Goal: Complete application form: Complete application form

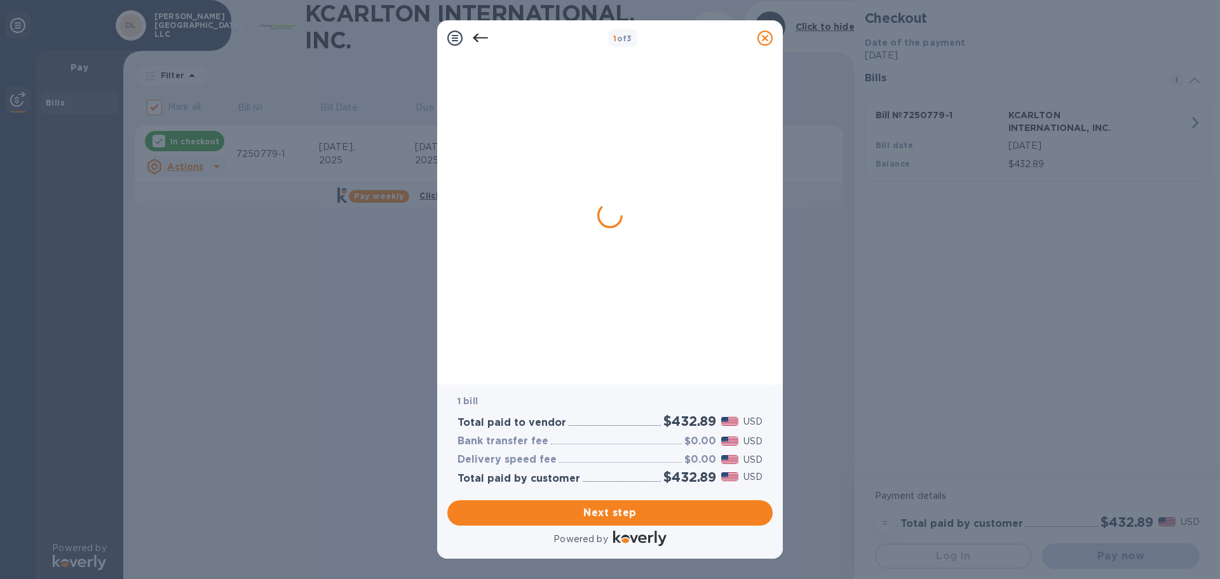
checkbox input "false"
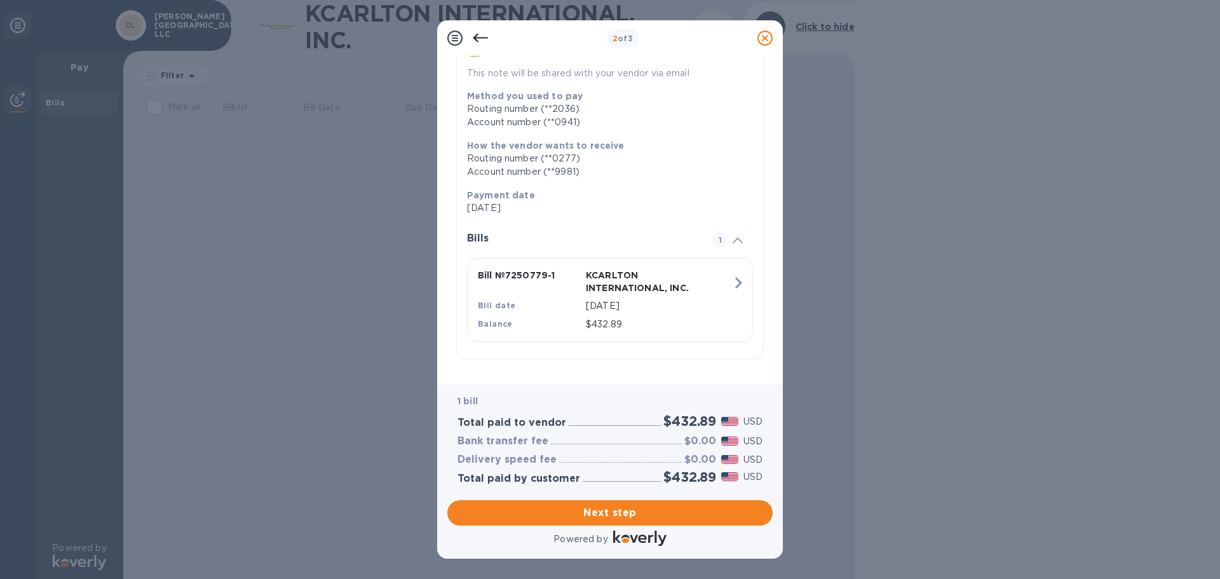
scroll to position [153, 0]
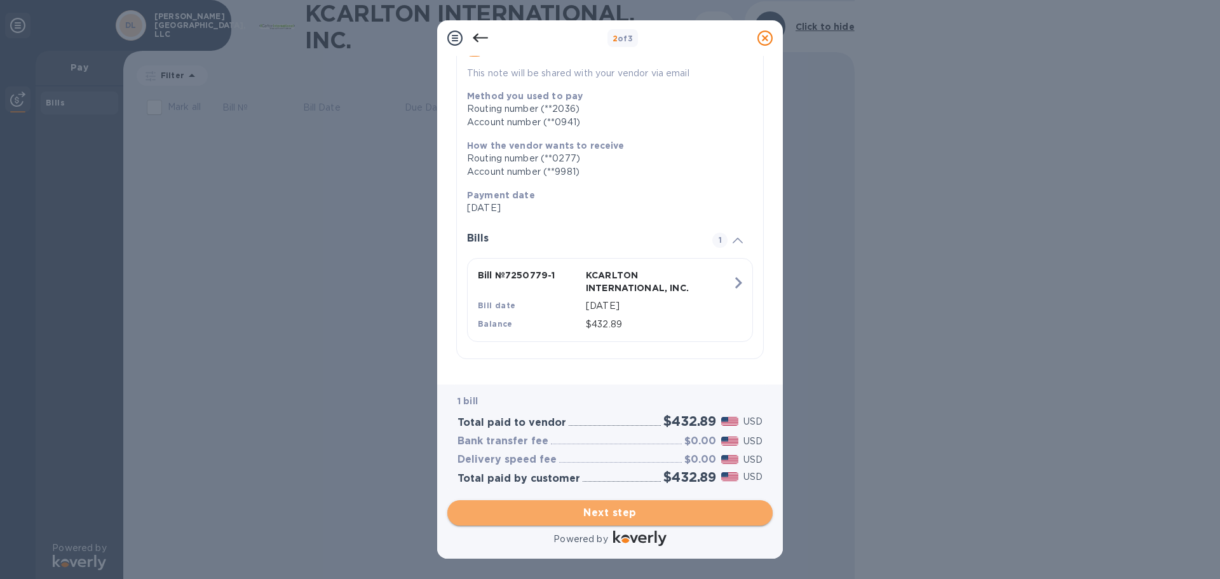
click at [646, 510] on span "Next step" at bounding box center [610, 512] width 305 height 15
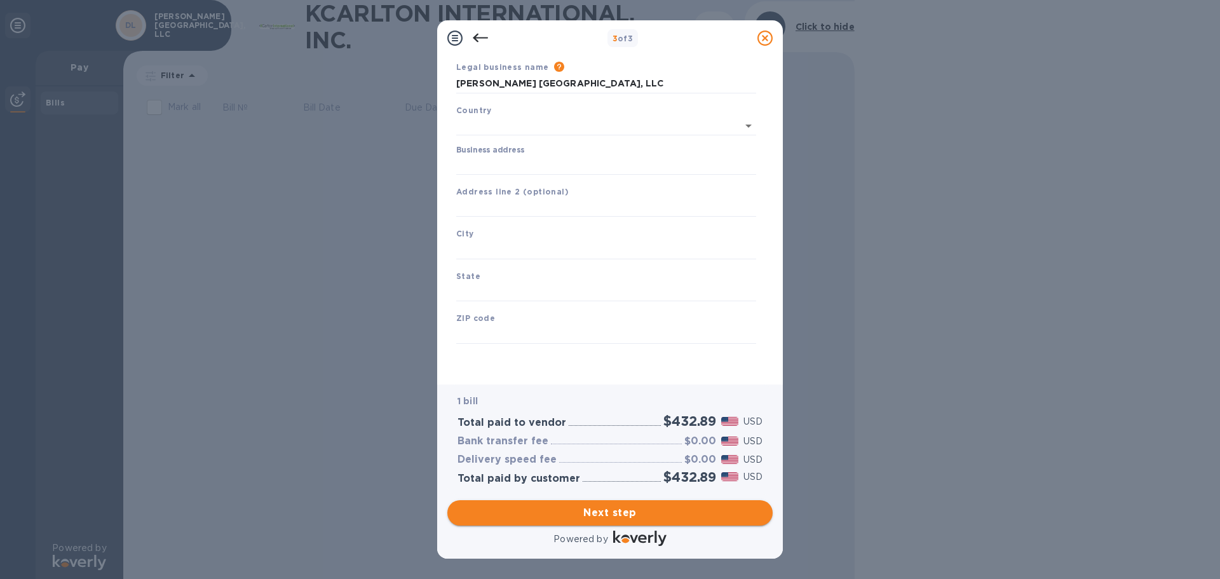
scroll to position [43, 0]
type input "[GEOGRAPHIC_DATA]"
click at [512, 166] on input "Business address" at bounding box center [606, 165] width 300 height 19
type input "[STREET_ADDRESS]"
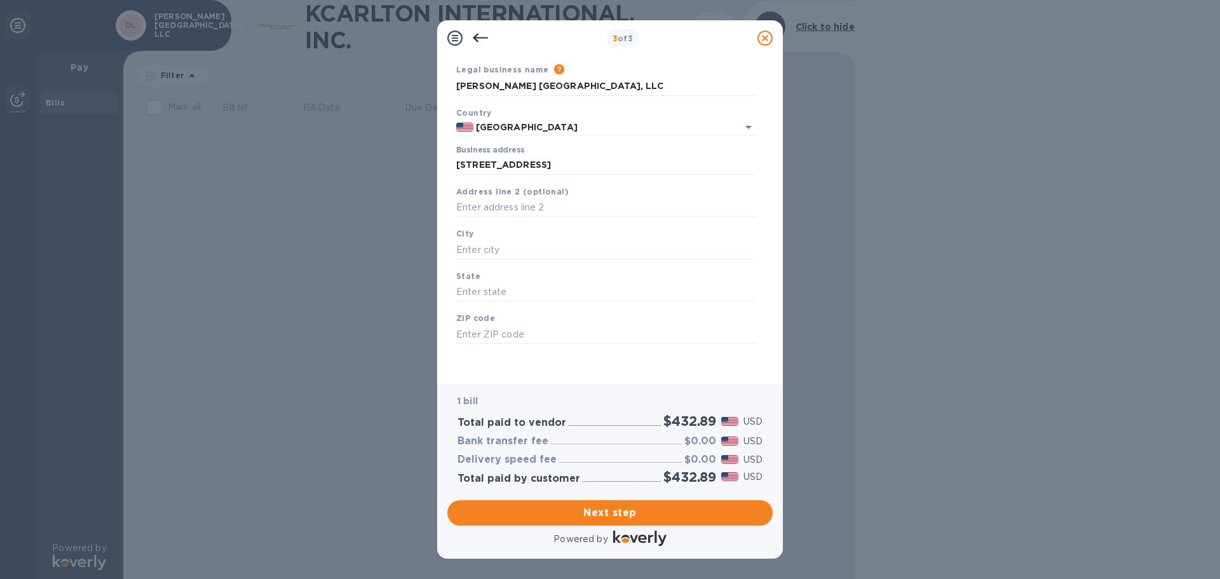
click at [526, 239] on div "City" at bounding box center [606, 243] width 310 height 43
click at [529, 250] on input "text" at bounding box center [606, 249] width 300 height 19
type input "[GEOGRAPHIC_DATA]"
click at [490, 290] on input "text" at bounding box center [606, 292] width 300 height 19
type input "FL"
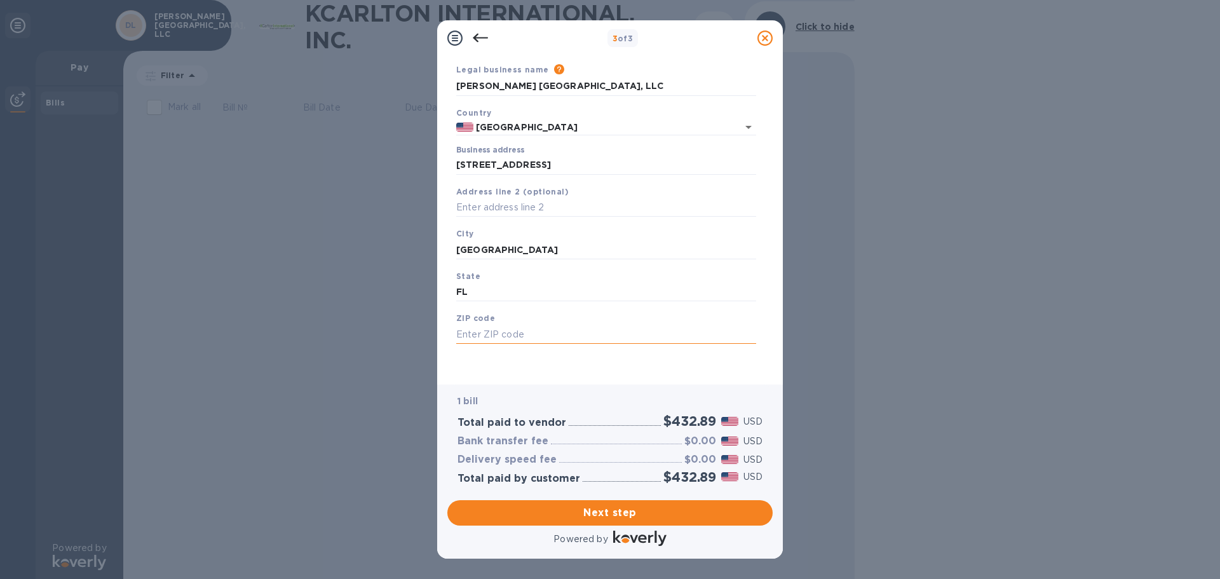
click at [492, 329] on input "text" at bounding box center [606, 334] width 300 height 19
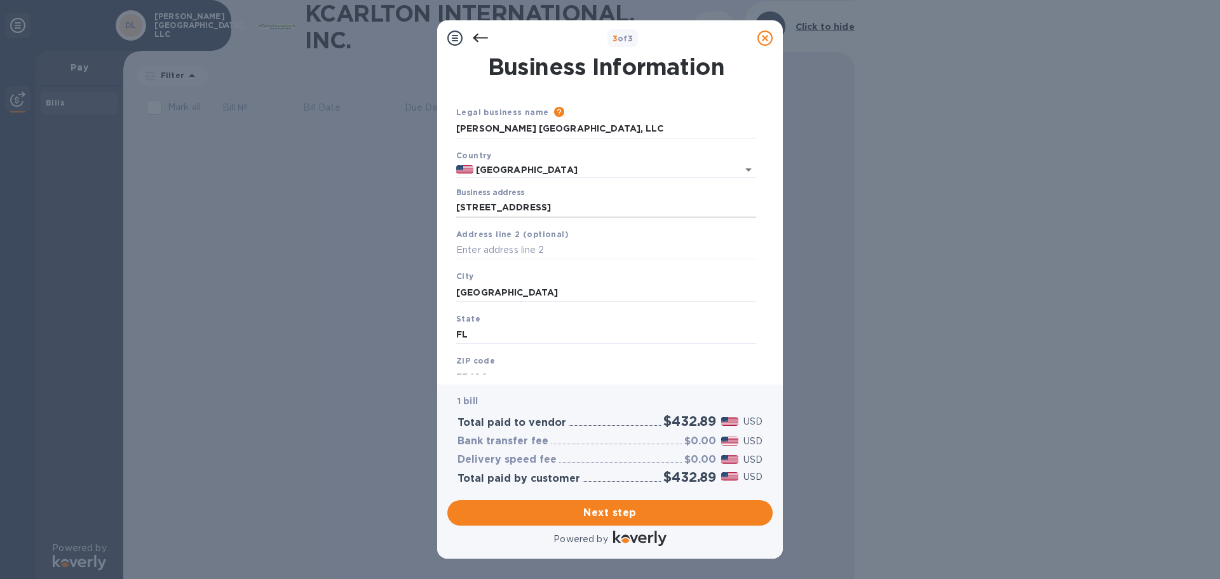
type input "33408"
click at [531, 208] on input "[STREET_ADDRESS]" at bounding box center [606, 207] width 300 height 19
drag, startPoint x: 531, startPoint y: 208, endPoint x: 583, endPoint y: 205, distance: 52.2
click at [583, 205] on input "[STREET_ADDRESS]" at bounding box center [606, 207] width 300 height 19
type input "[STREET_ADDRESS]"
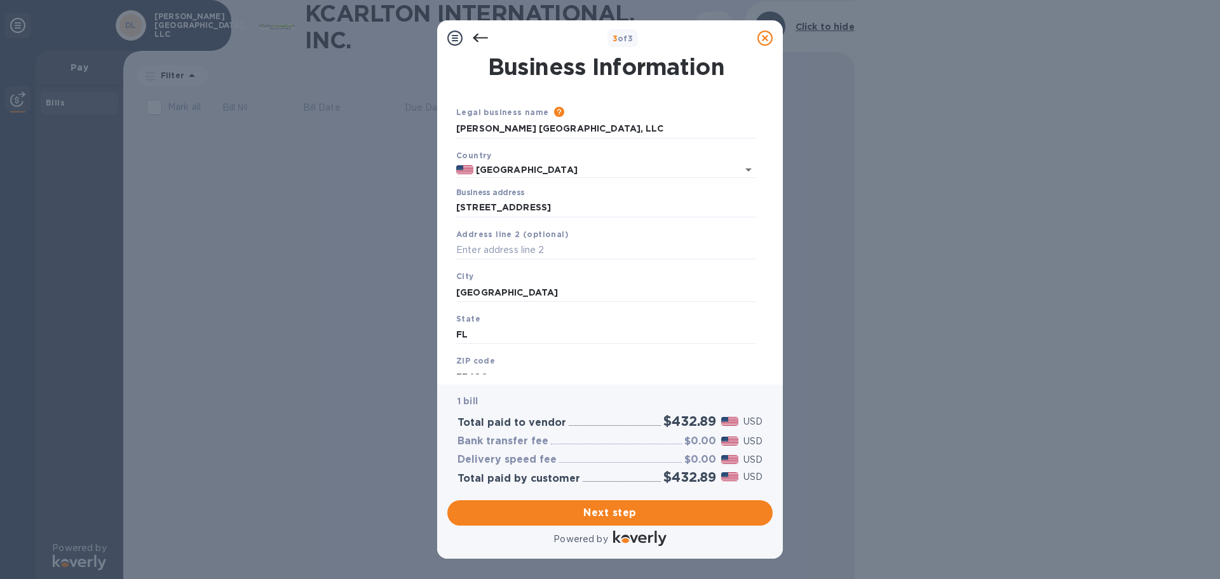
scroll to position [43, 0]
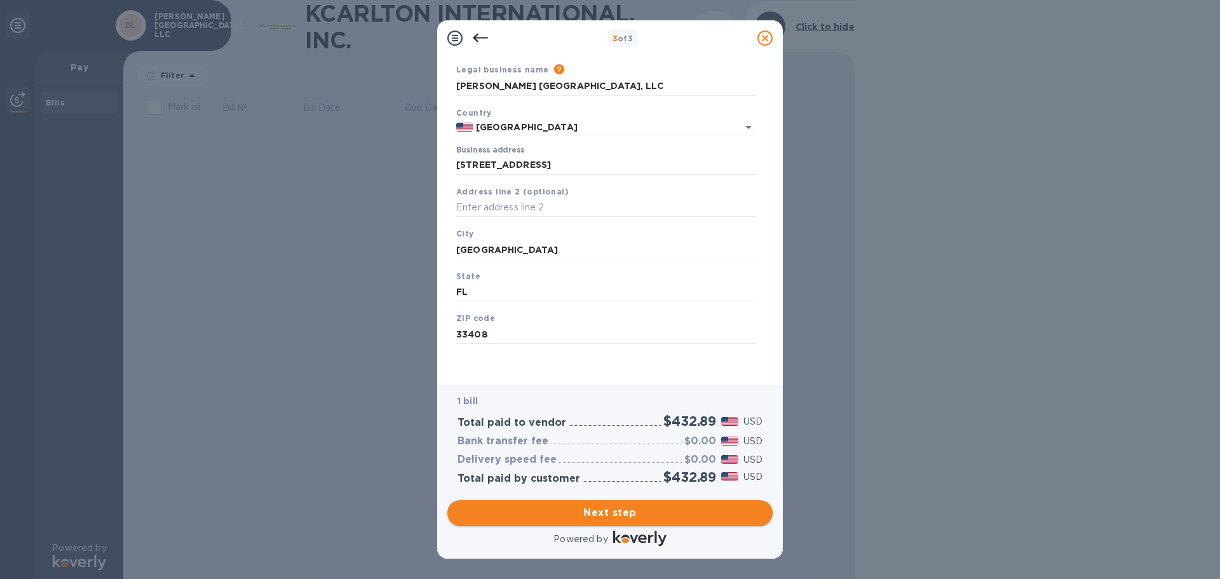
click at [581, 506] on span "Next step" at bounding box center [610, 512] width 305 height 15
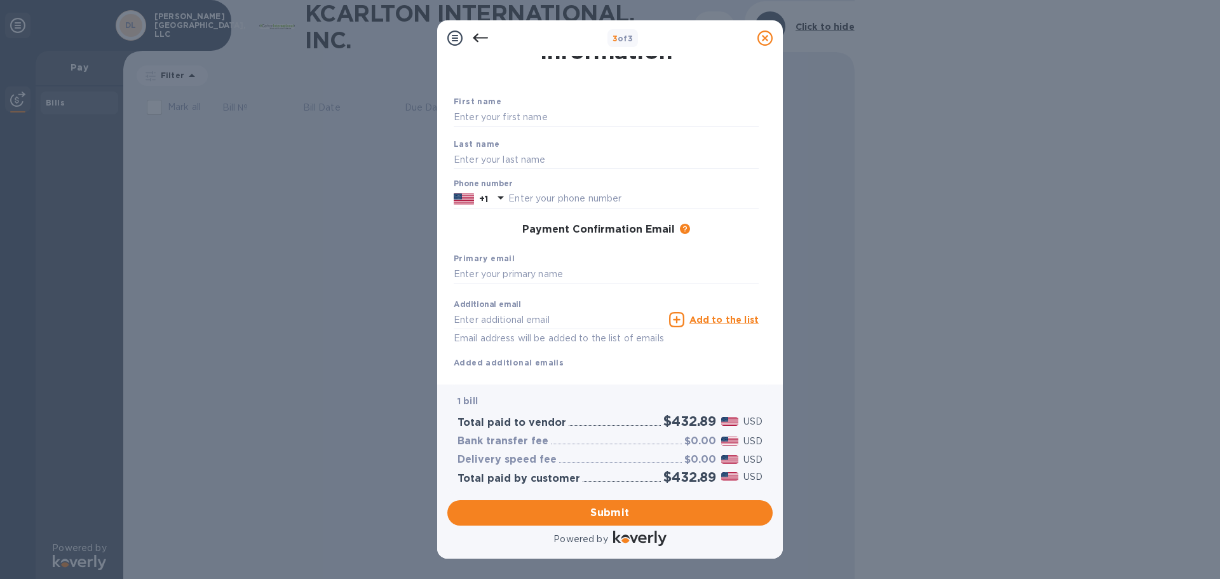
scroll to position [0, 0]
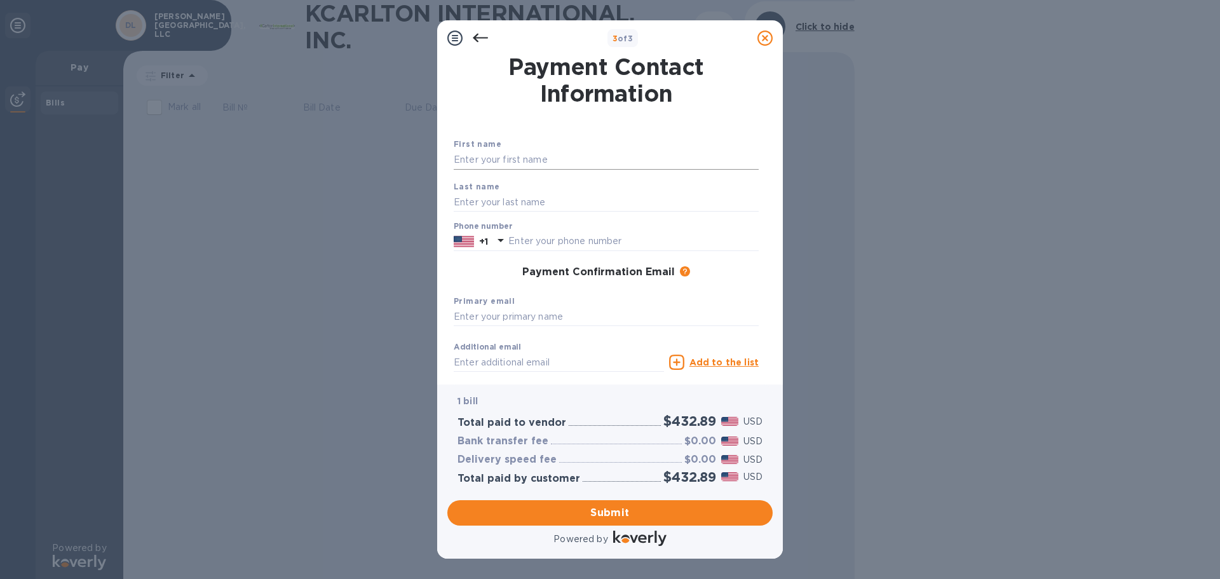
click at [526, 159] on input "text" at bounding box center [606, 160] width 305 height 19
type input "[PERSON_NAME]"
click at [515, 208] on input "text" at bounding box center [606, 202] width 305 height 19
type input "[PERSON_NAME]"
click at [521, 236] on input "text" at bounding box center [633, 241] width 250 height 19
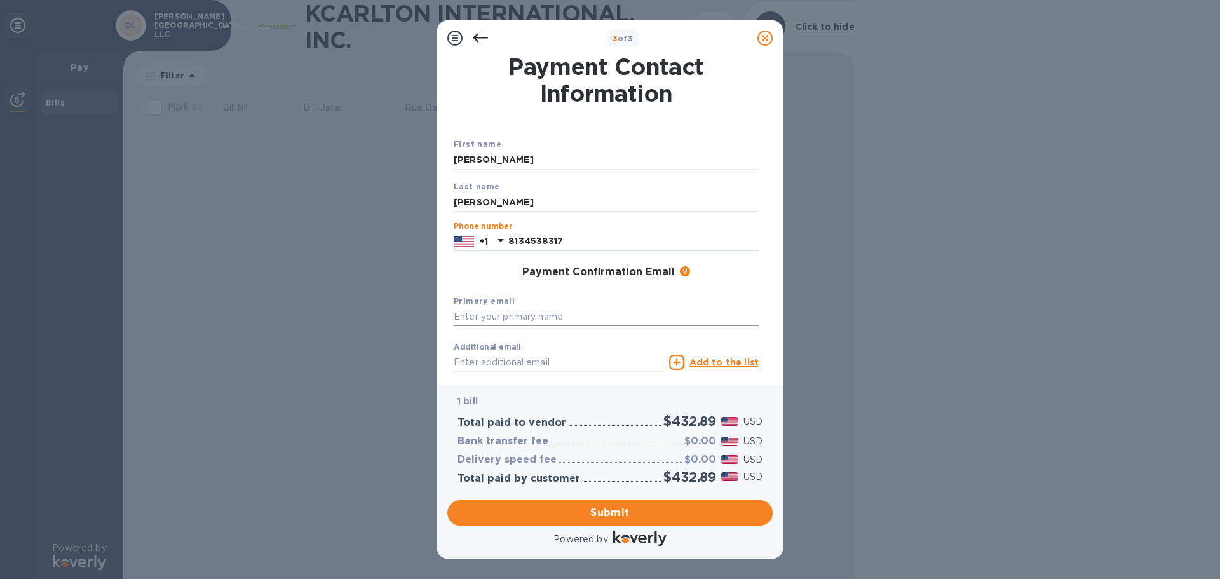
type input "8134538317"
click at [510, 322] on input "text" at bounding box center [606, 317] width 305 height 19
type input "a"
type input "[EMAIL_ADDRESS][DOMAIN_NAME]"
click at [501, 364] on input "text" at bounding box center [559, 362] width 210 height 19
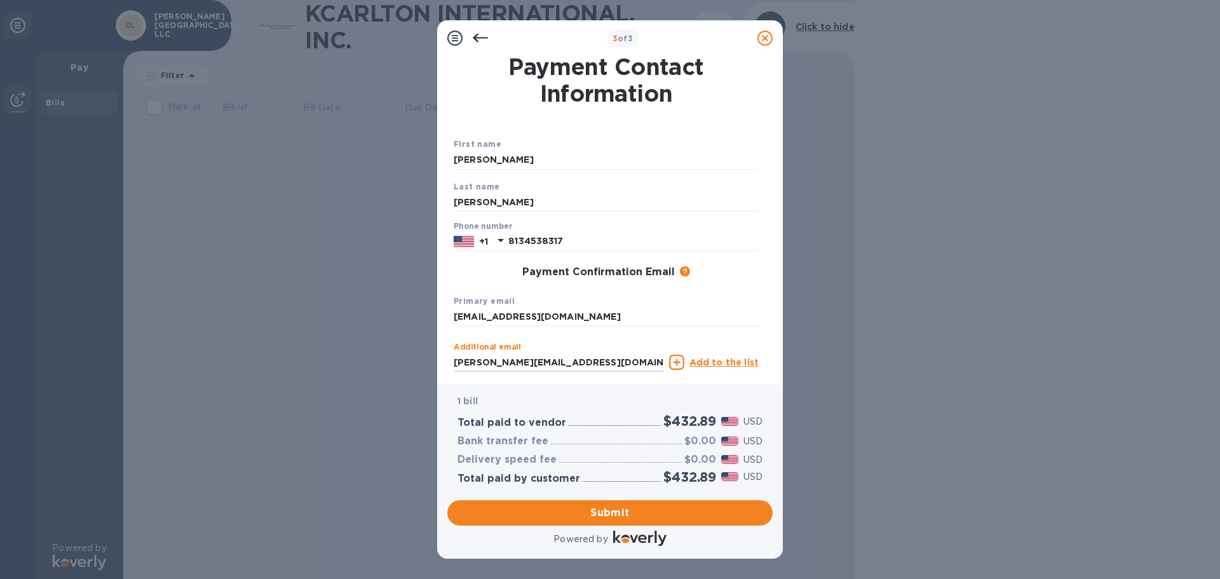
type input "[PERSON_NAME][EMAIL_ADDRESS][DOMAIN_NAME]"
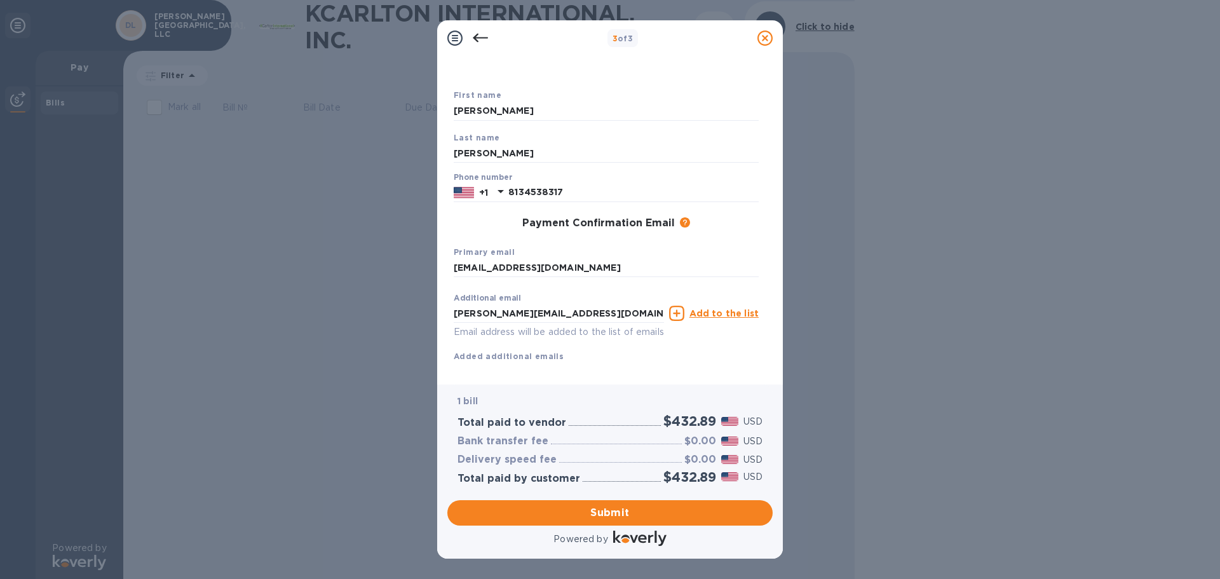
scroll to position [72, 0]
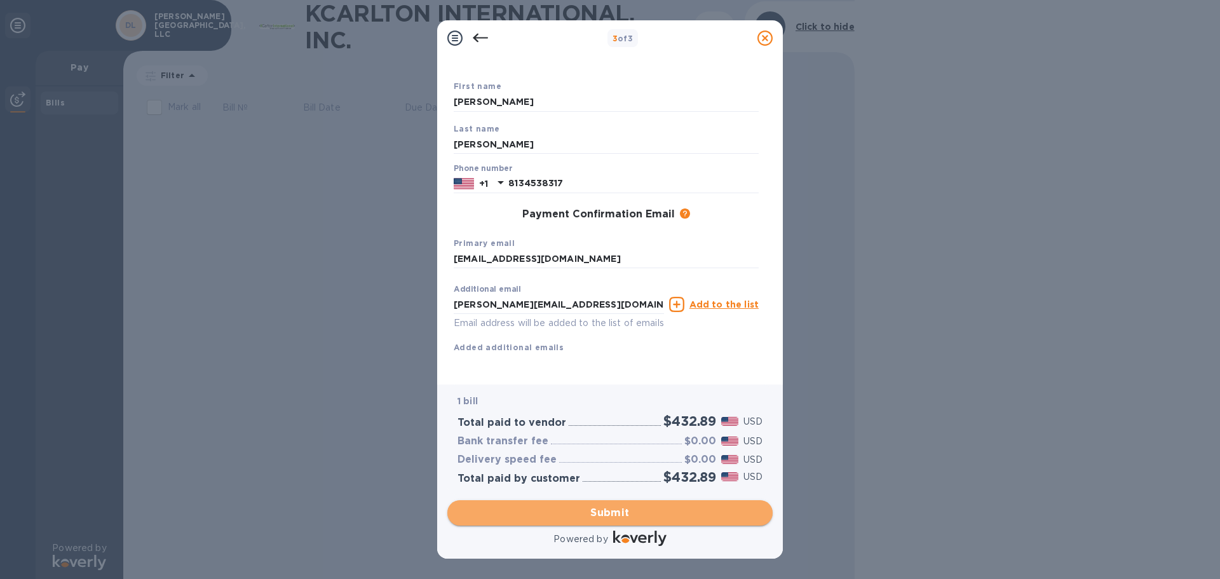
click at [626, 517] on span "Submit" at bounding box center [610, 512] width 305 height 15
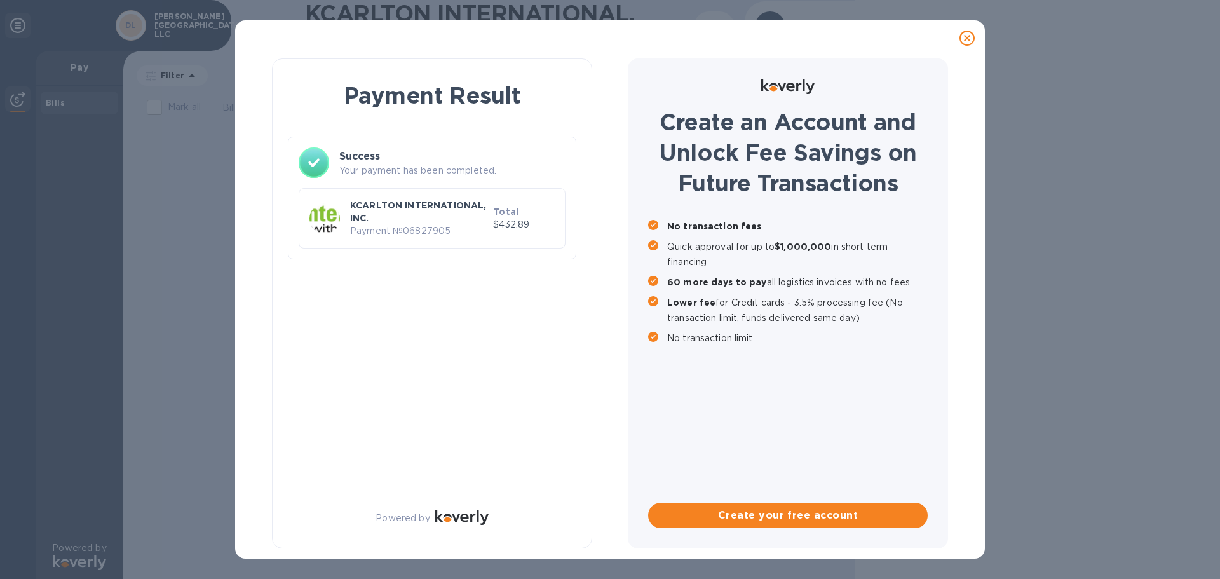
scroll to position [0, 0]
